Goal: Task Accomplishment & Management: Manage account settings

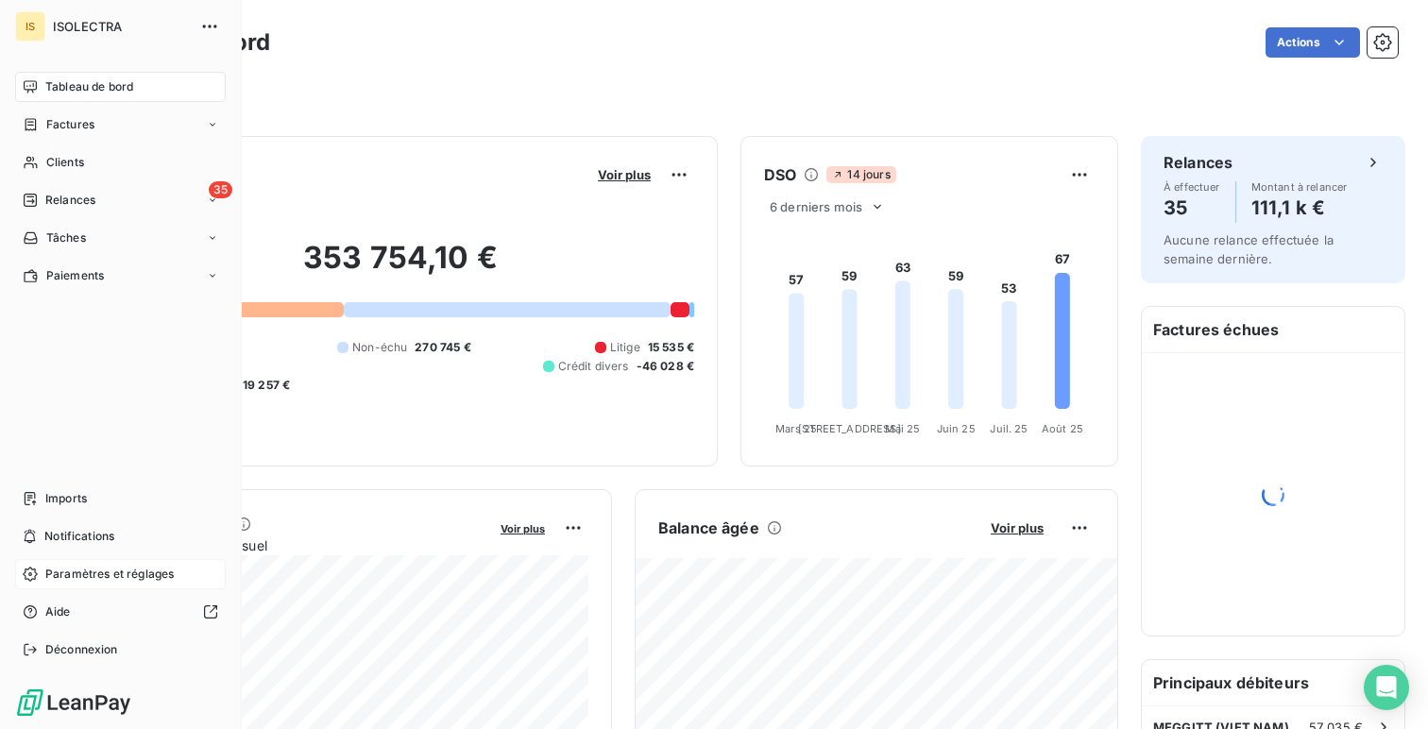
click at [114, 566] on span "Paramètres et réglages" at bounding box center [109, 574] width 128 height 17
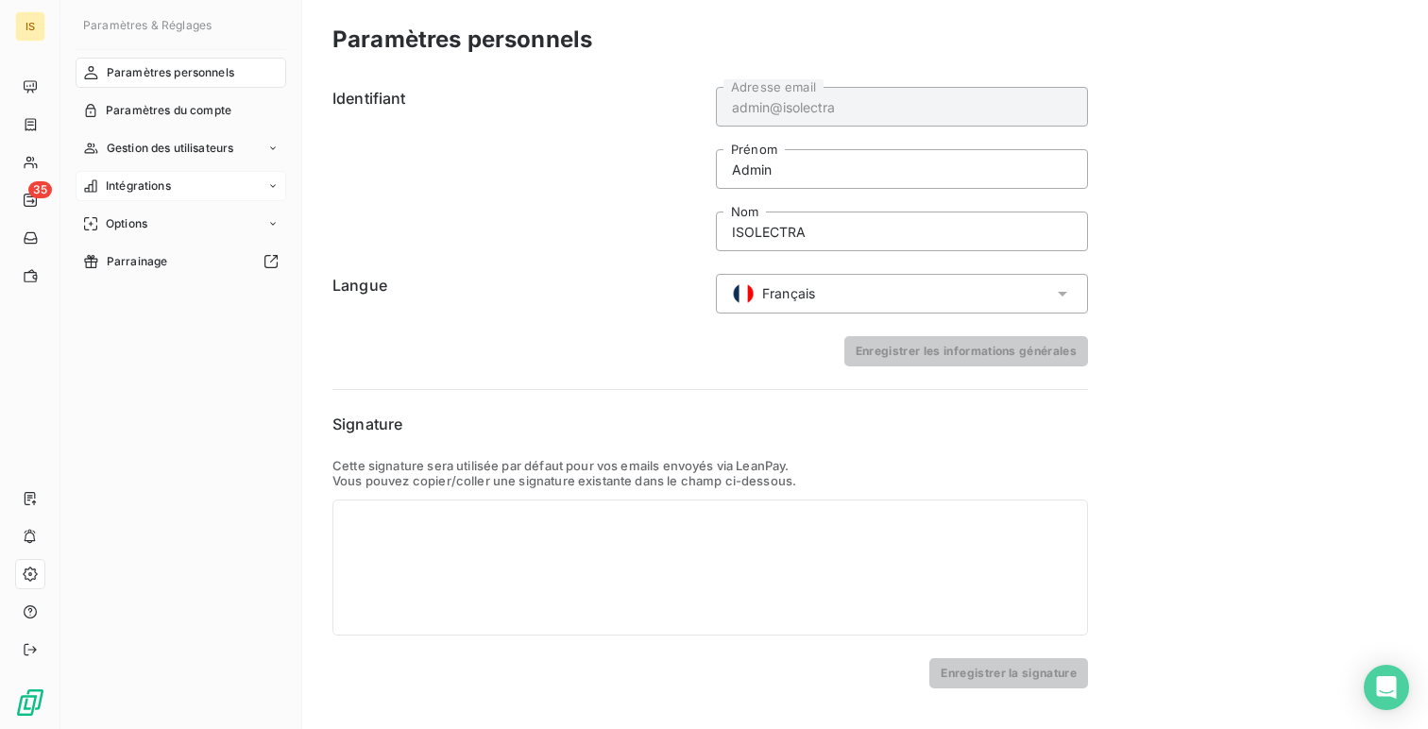
click at [152, 181] on span "Intégrations" at bounding box center [138, 186] width 65 height 17
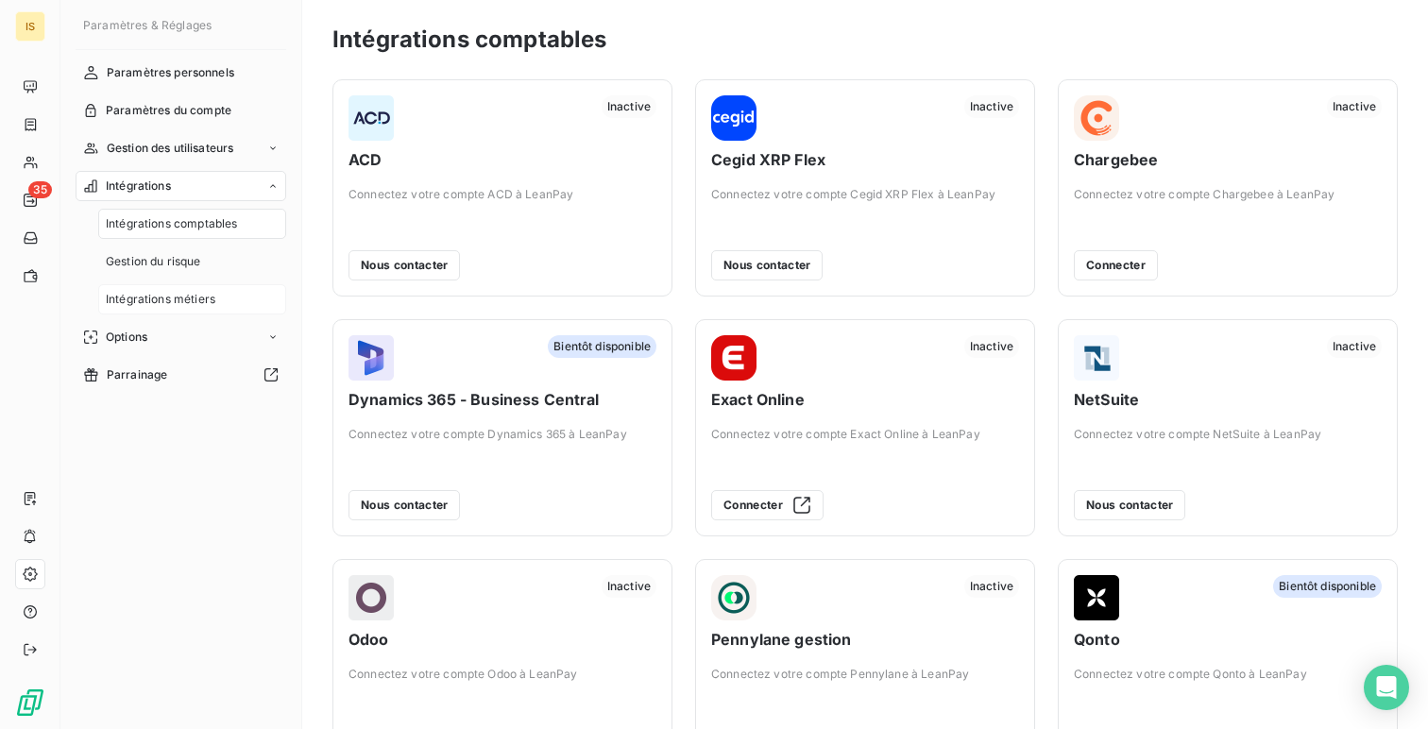
click at [192, 291] on span "Intégrations métiers" at bounding box center [161, 299] width 110 height 17
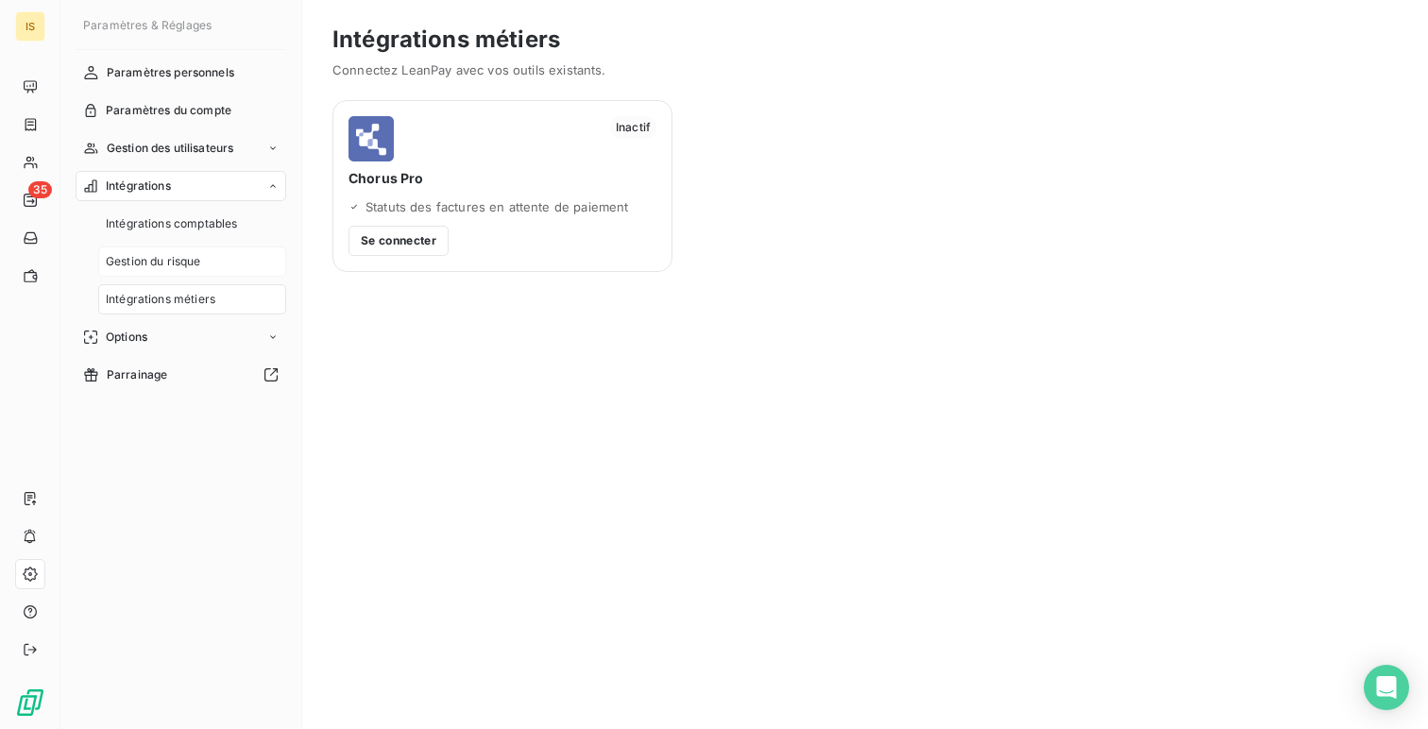
click at [235, 247] on div "Gestion du risque" at bounding box center [192, 262] width 188 height 30
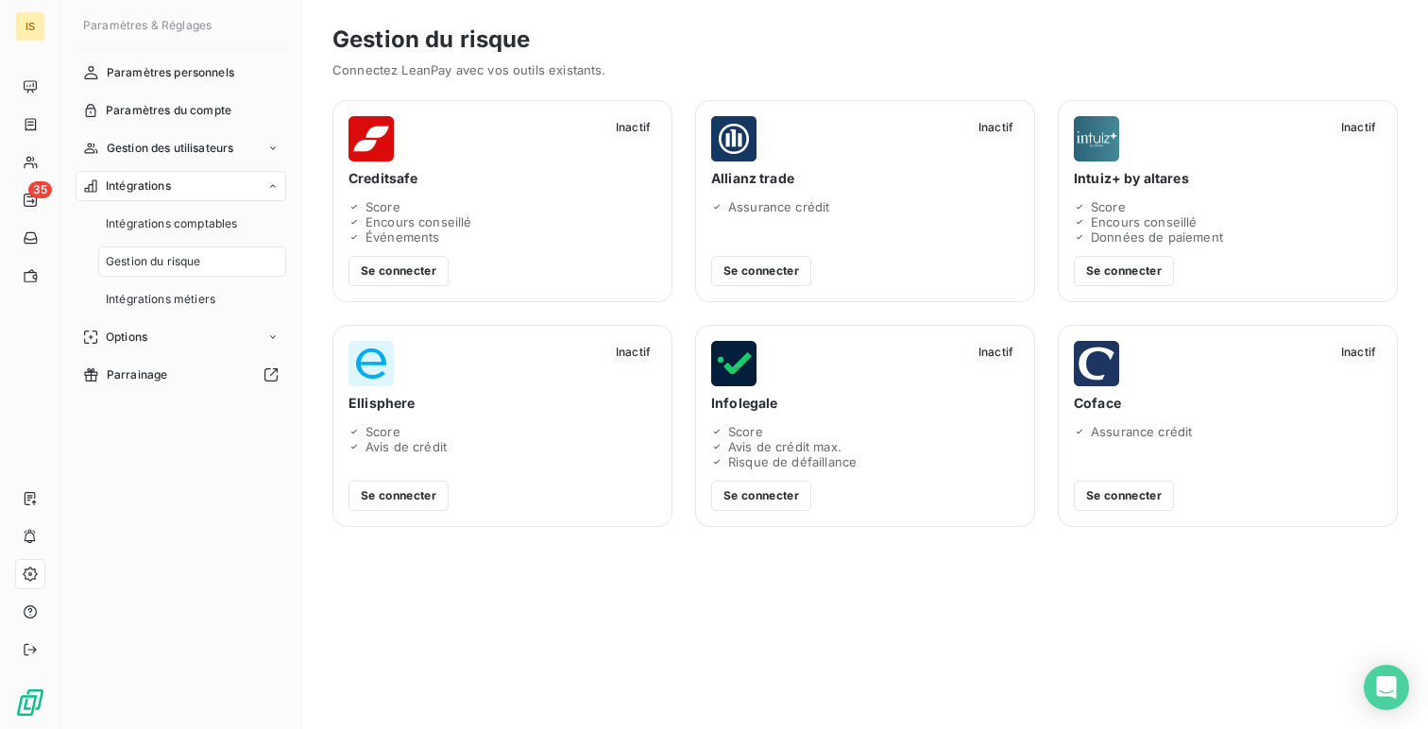
drag, startPoint x: 866, startPoint y: 471, endPoint x: 737, endPoint y: 439, distance: 133.3
click at [726, 434] on div "Inactif Infolegale Score Avis de crédit max. Risque de défaillance Se connecter" at bounding box center [865, 426] width 340 height 202
click at [755, 439] on span "Avis de crédit max." at bounding box center [784, 446] width 113 height 15
drag, startPoint x: 857, startPoint y: 466, endPoint x: 756, endPoint y: 421, distance: 110.4
click at [756, 421] on div "Inactif Infolegale Score Avis de crédit max. Risque de défaillance Se connecter" at bounding box center [865, 426] width 340 height 202
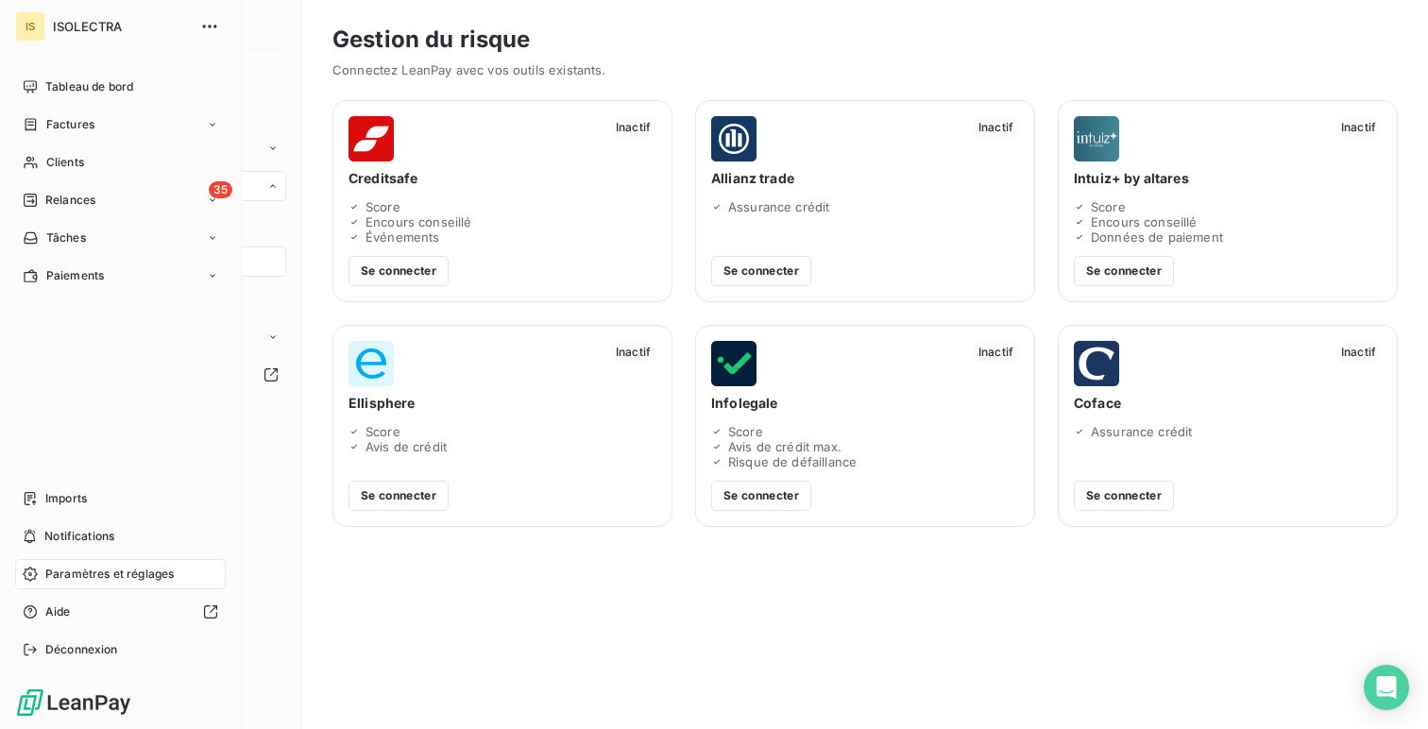
click at [12, 88] on div "IS ISOLECTRA Tableau de bord Factures Clients 35 Relances Tâches Paiements Impo…" at bounding box center [121, 364] width 242 height 729
click at [69, 88] on span "Tableau de bord" at bounding box center [89, 86] width 88 height 17
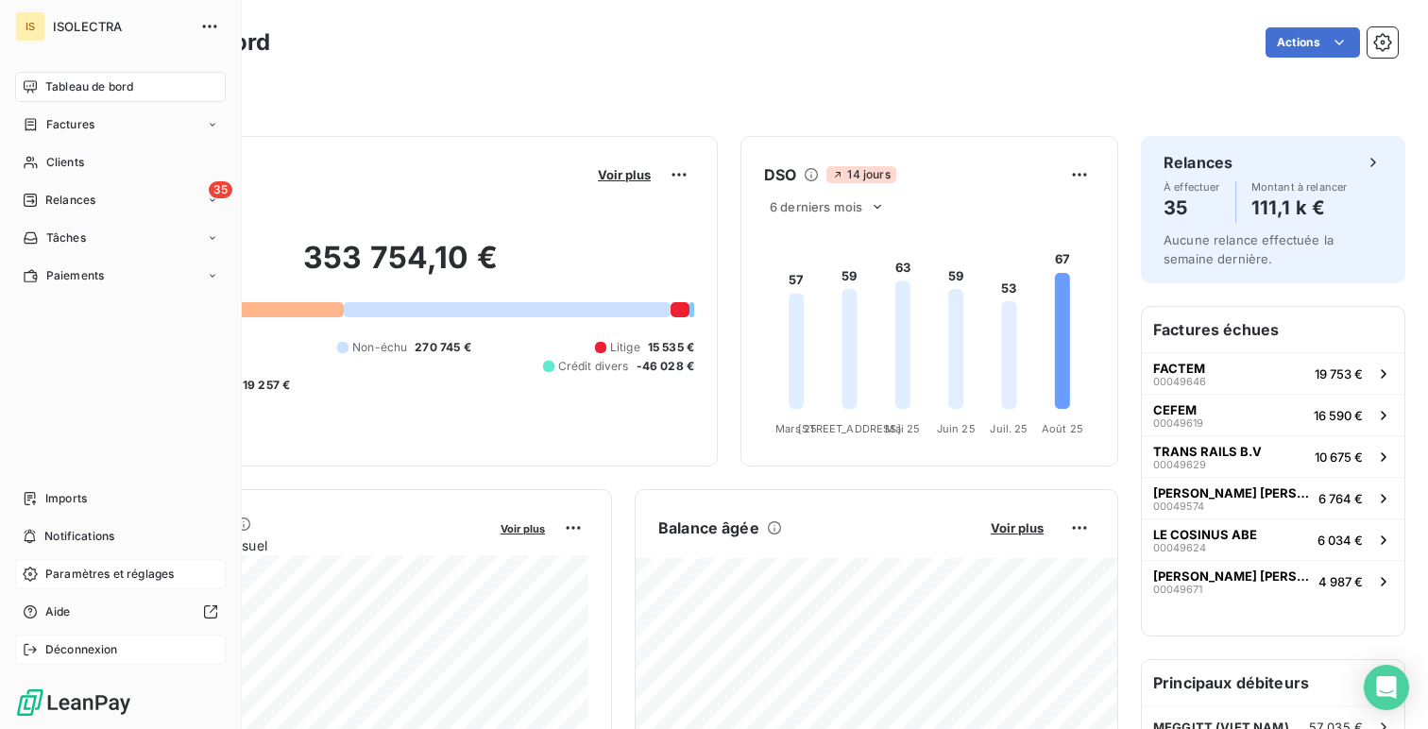
click at [75, 638] on div "Déconnexion" at bounding box center [120, 650] width 211 height 30
